Goal: Transaction & Acquisition: Purchase product/service

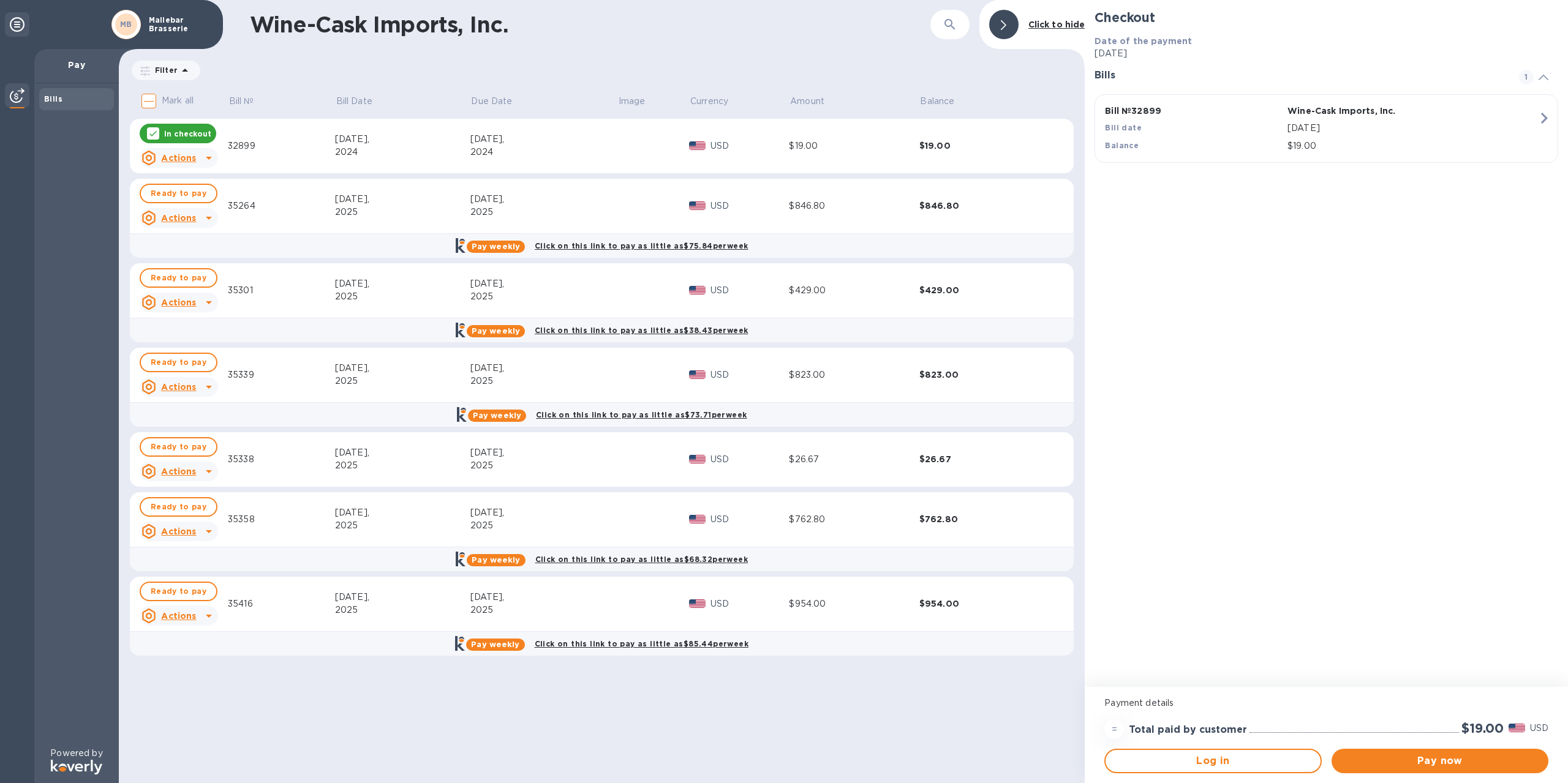
click at [148, 130] on icon at bounding box center [153, 134] width 10 height 10
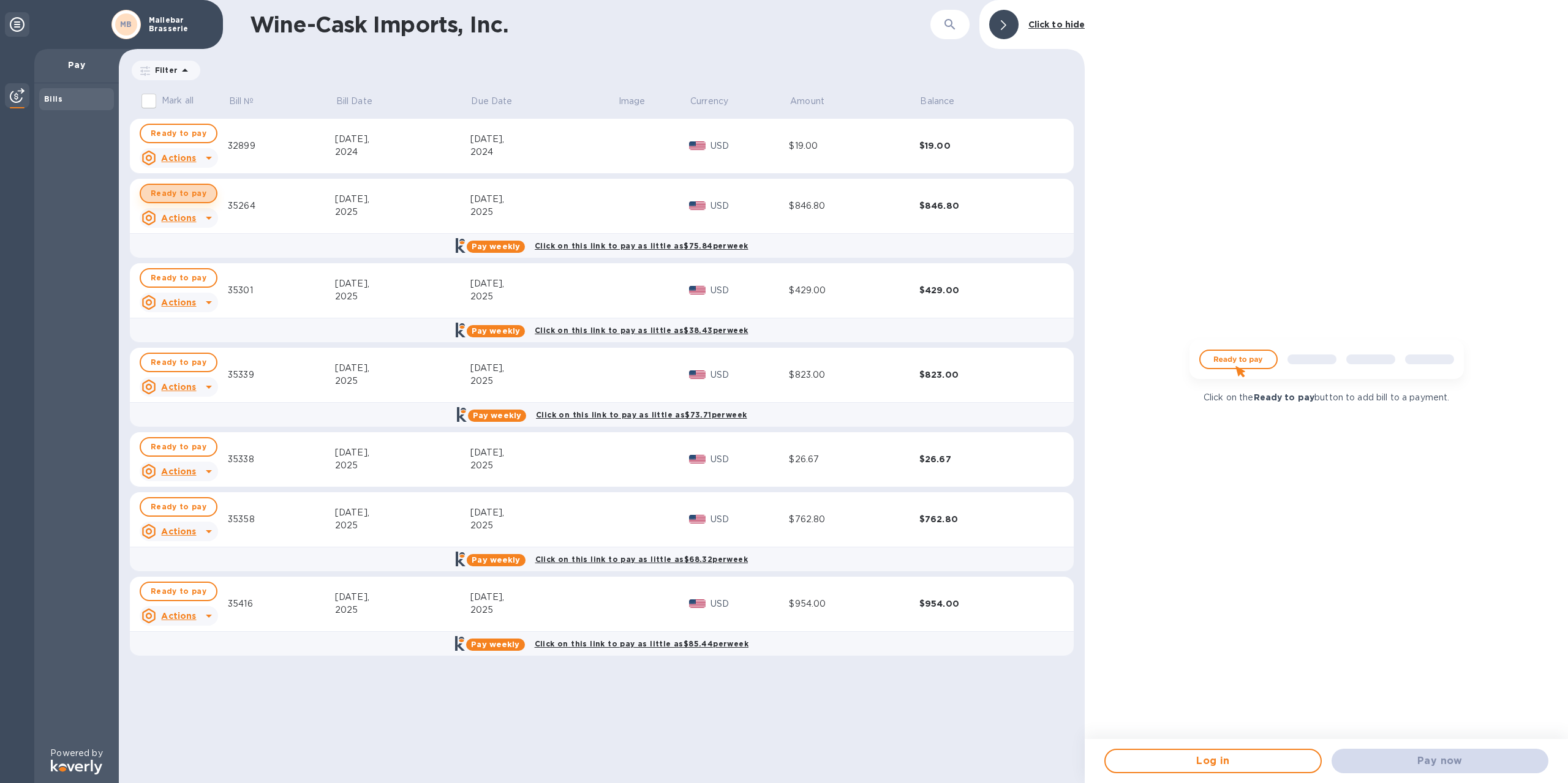
click at [194, 193] on span "Ready to pay" at bounding box center [179, 193] width 56 height 14
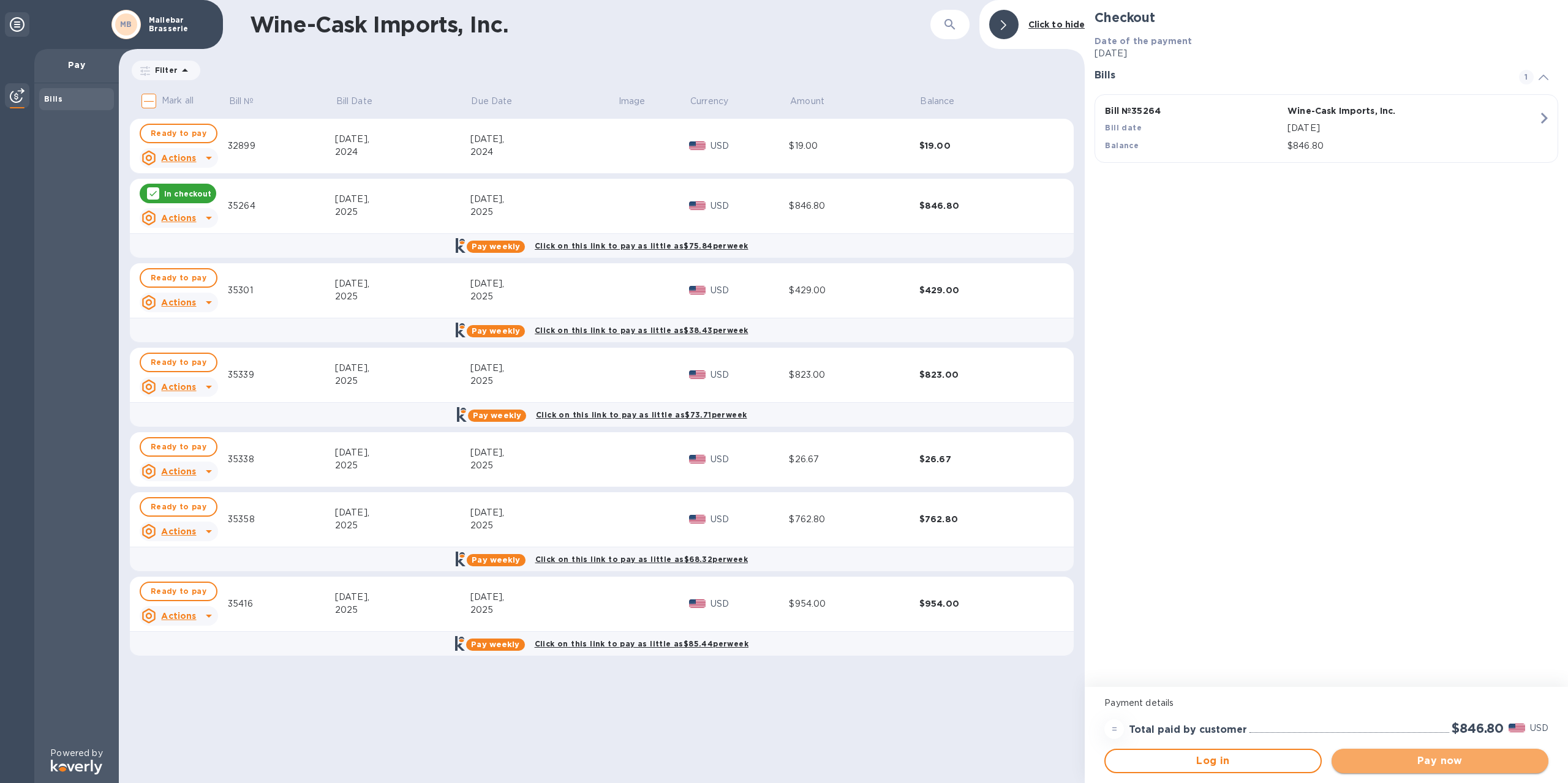
click at [1411, 759] on span "Pay now" at bounding box center [1440, 760] width 197 height 14
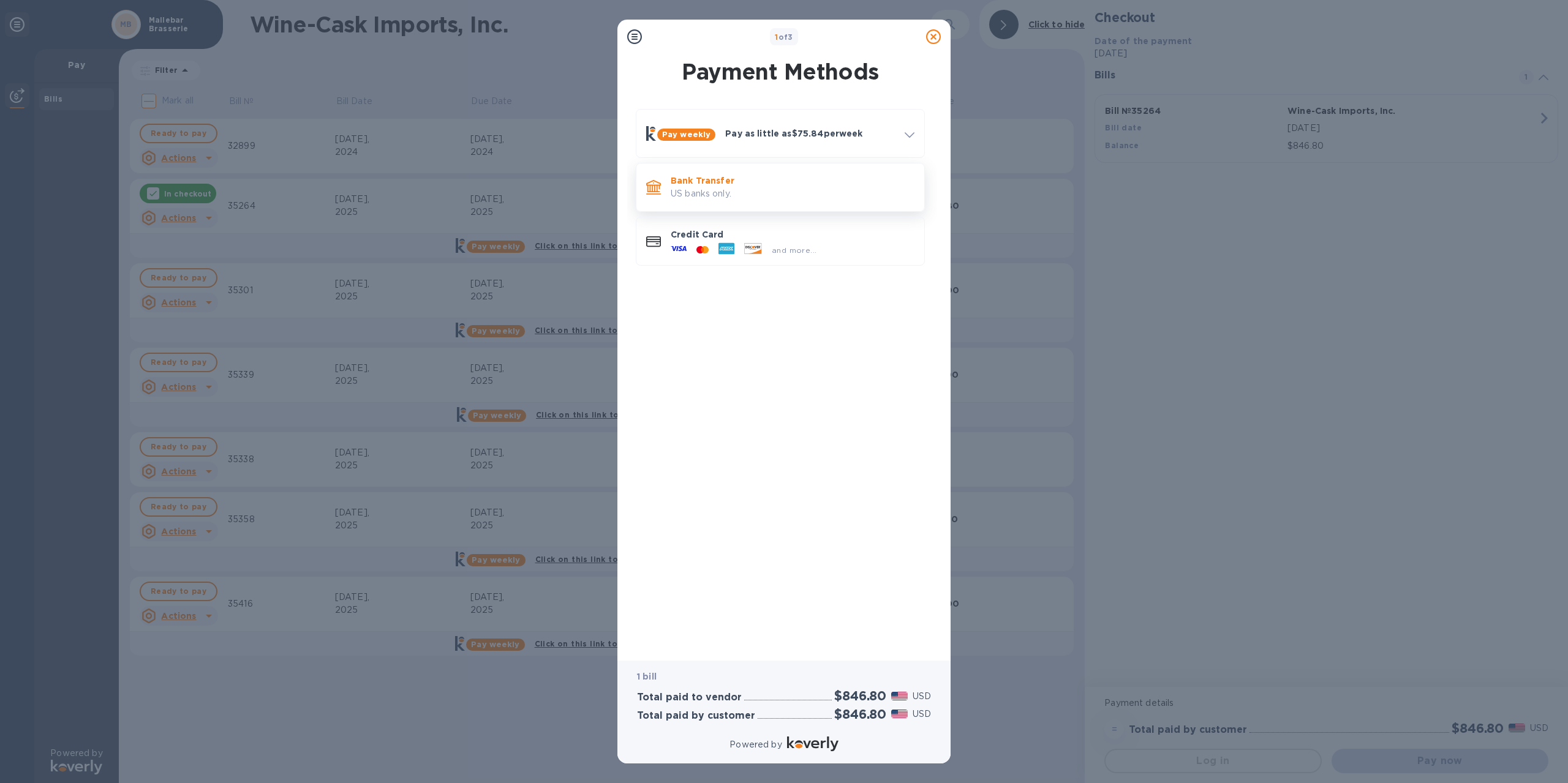
click at [722, 193] on p "US banks only." at bounding box center [792, 194] width 243 height 13
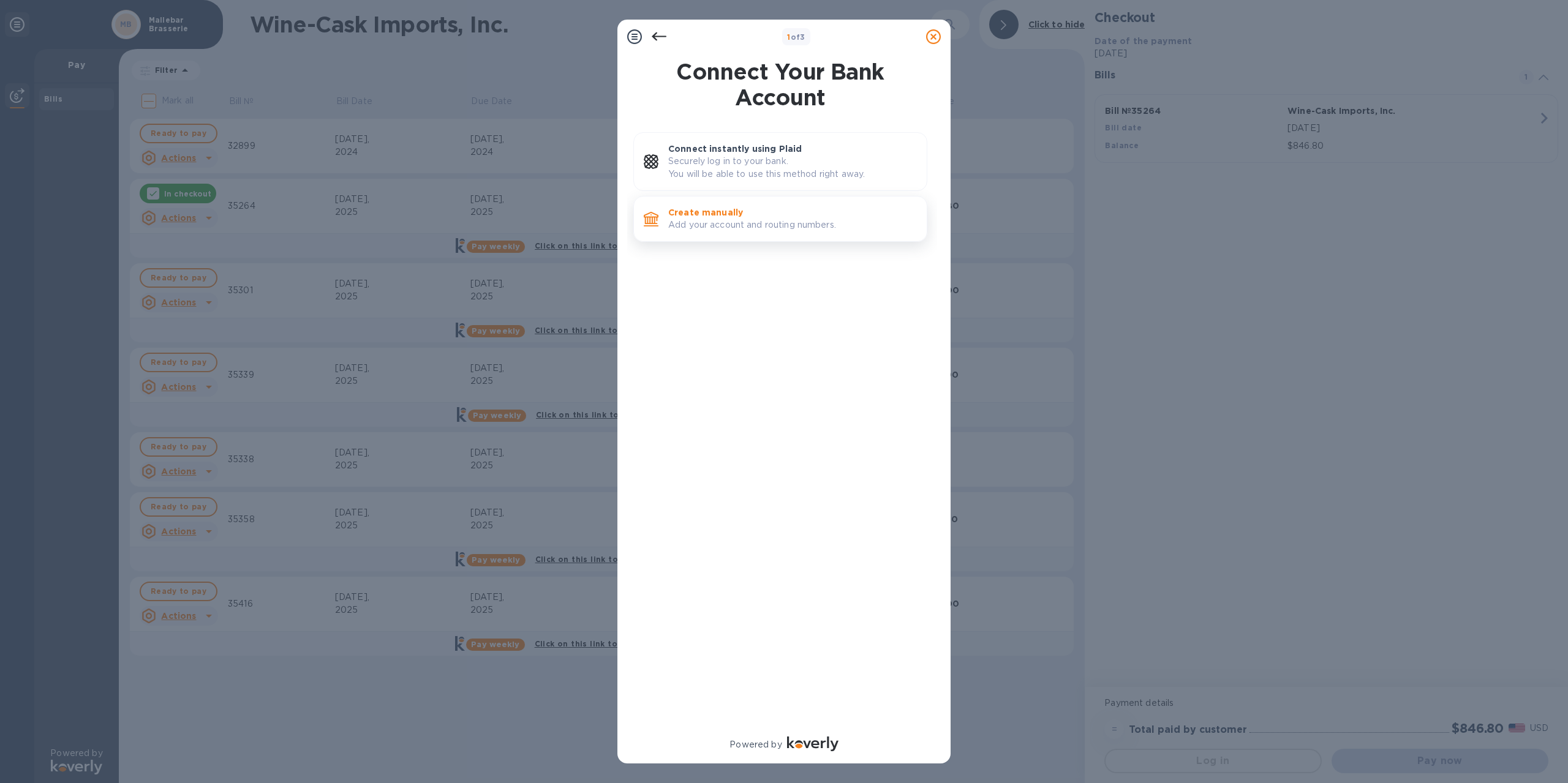
click at [765, 210] on p "Create manually" at bounding box center [792, 212] width 248 height 13
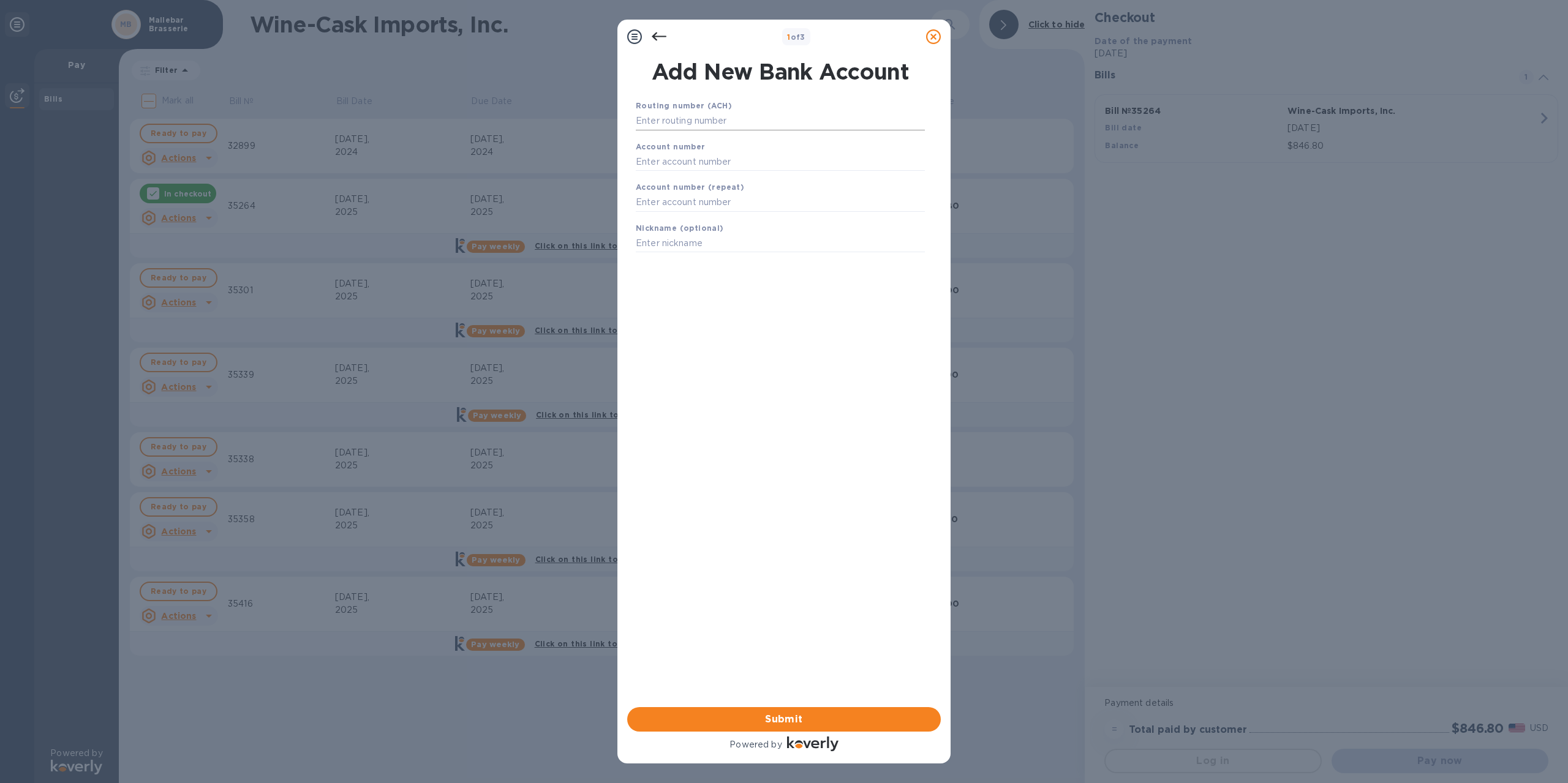
click at [733, 120] on input "text" at bounding box center [780, 121] width 289 height 19
type input "011301798"
click at [733, 169] on input "text" at bounding box center [780, 177] width 289 height 19
type input "601422995"
click at [715, 220] on input "text" at bounding box center [780, 218] width 289 height 19
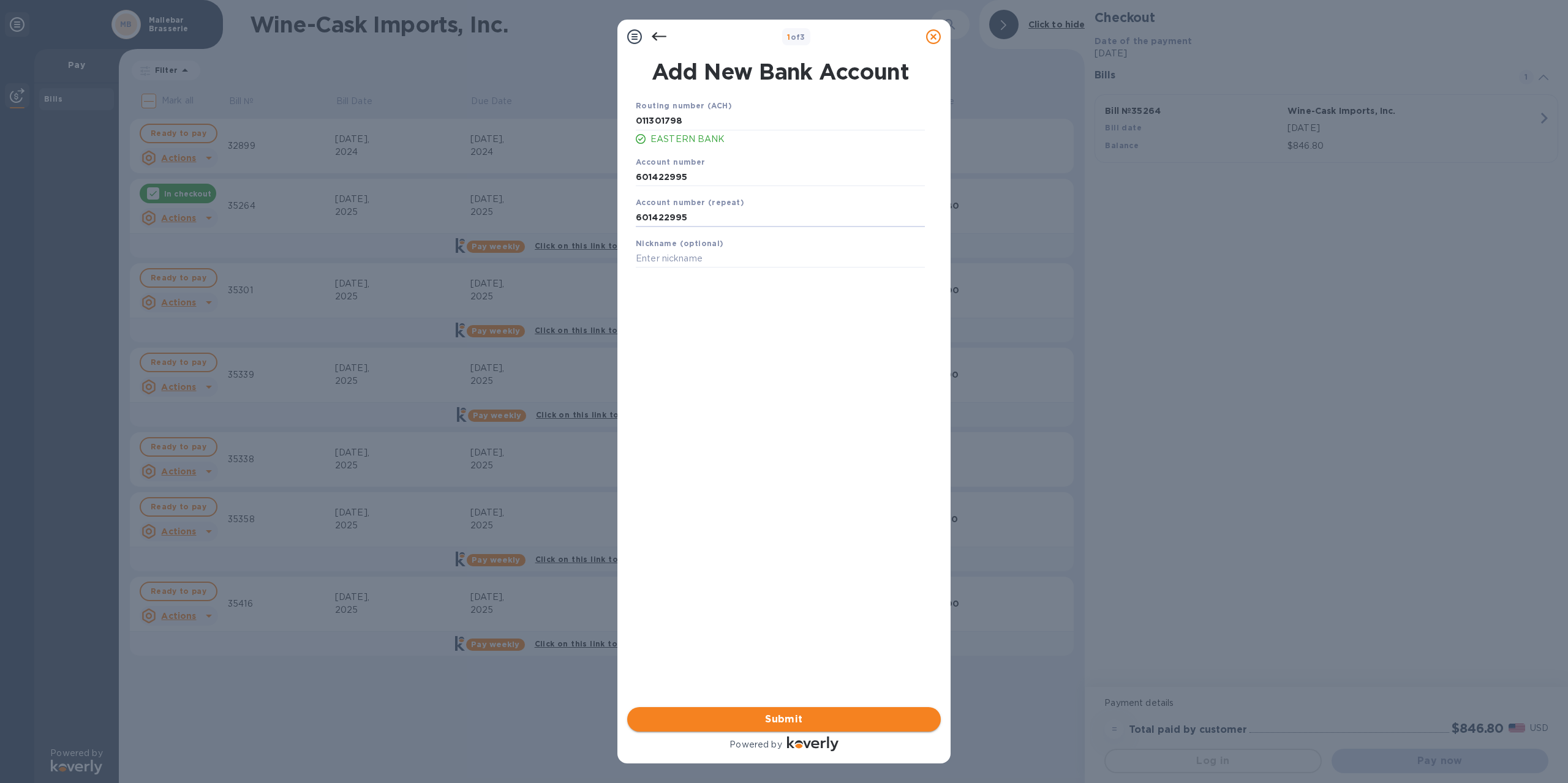
type input "601422995"
click at [747, 713] on span "Submit" at bounding box center [783, 719] width 294 height 14
